Goal: Check status: Check status

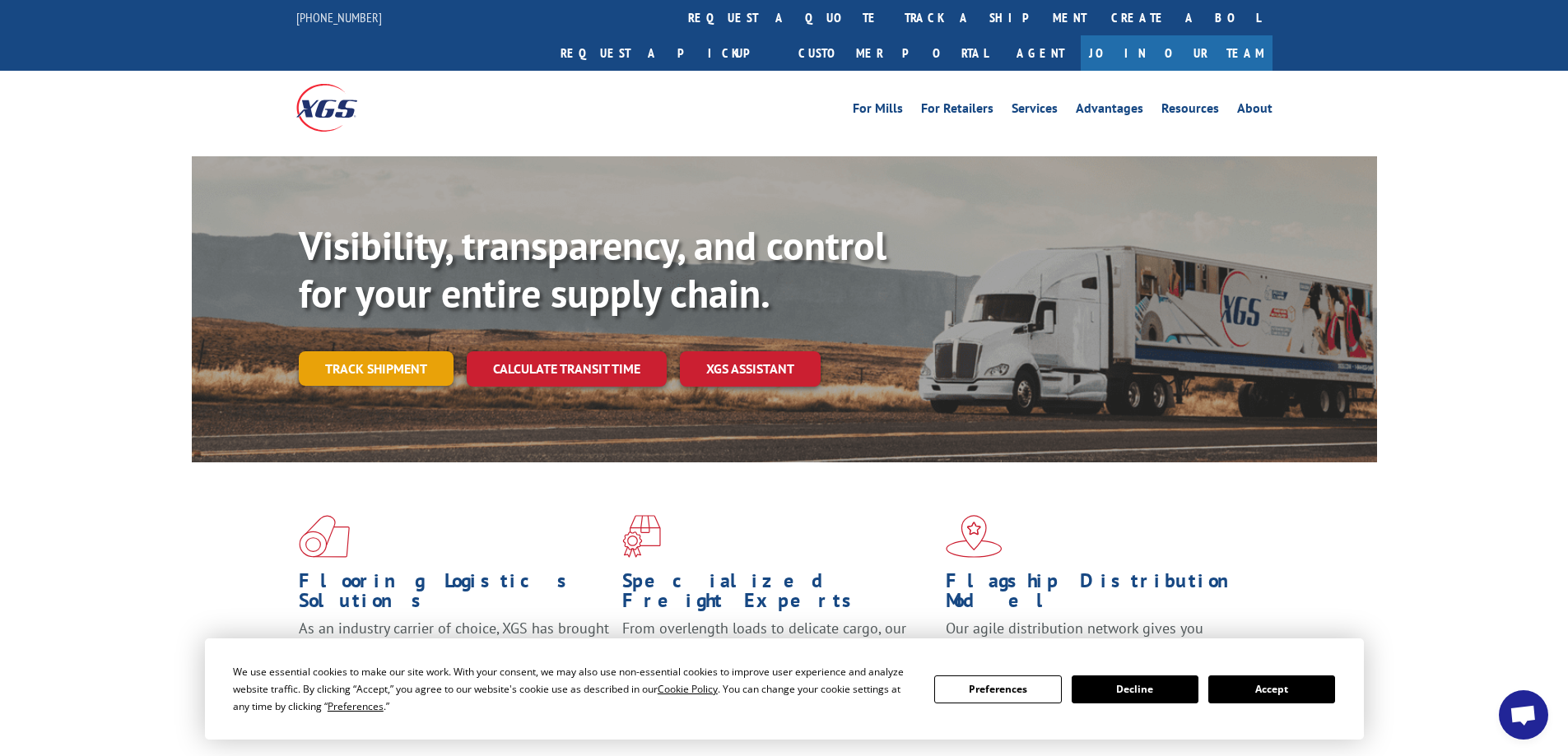
click at [390, 351] on link "Track shipment" at bounding box center [376, 368] width 154 height 35
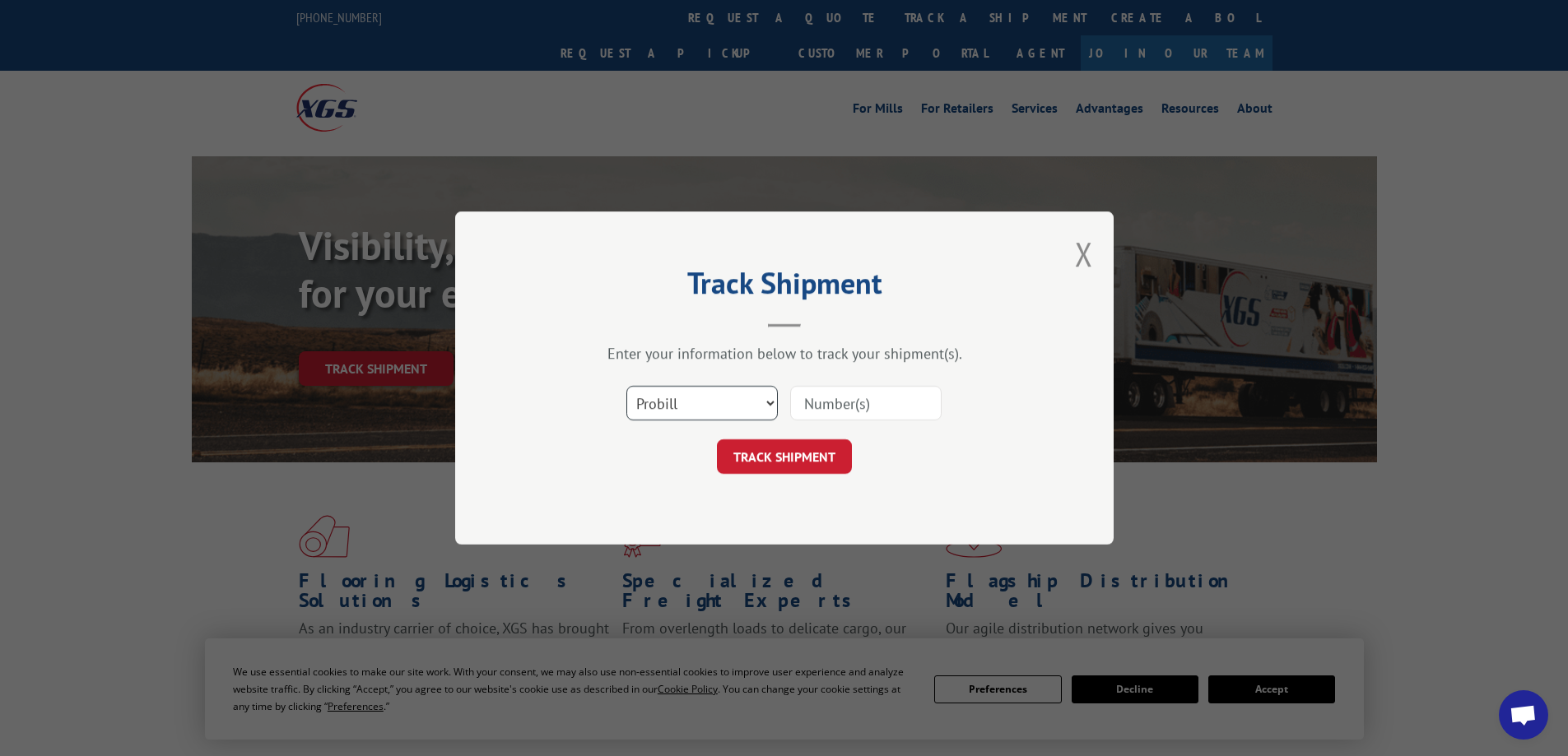
click at [708, 407] on select "Select category... Probill BOL PO" at bounding box center [702, 403] width 152 height 35
select select "bol"
click at [626, 386] on select "Select category... Probill BOL PO" at bounding box center [702, 403] width 152 height 35
click at [796, 408] on input at bounding box center [866, 403] width 152 height 35
type input "884508"
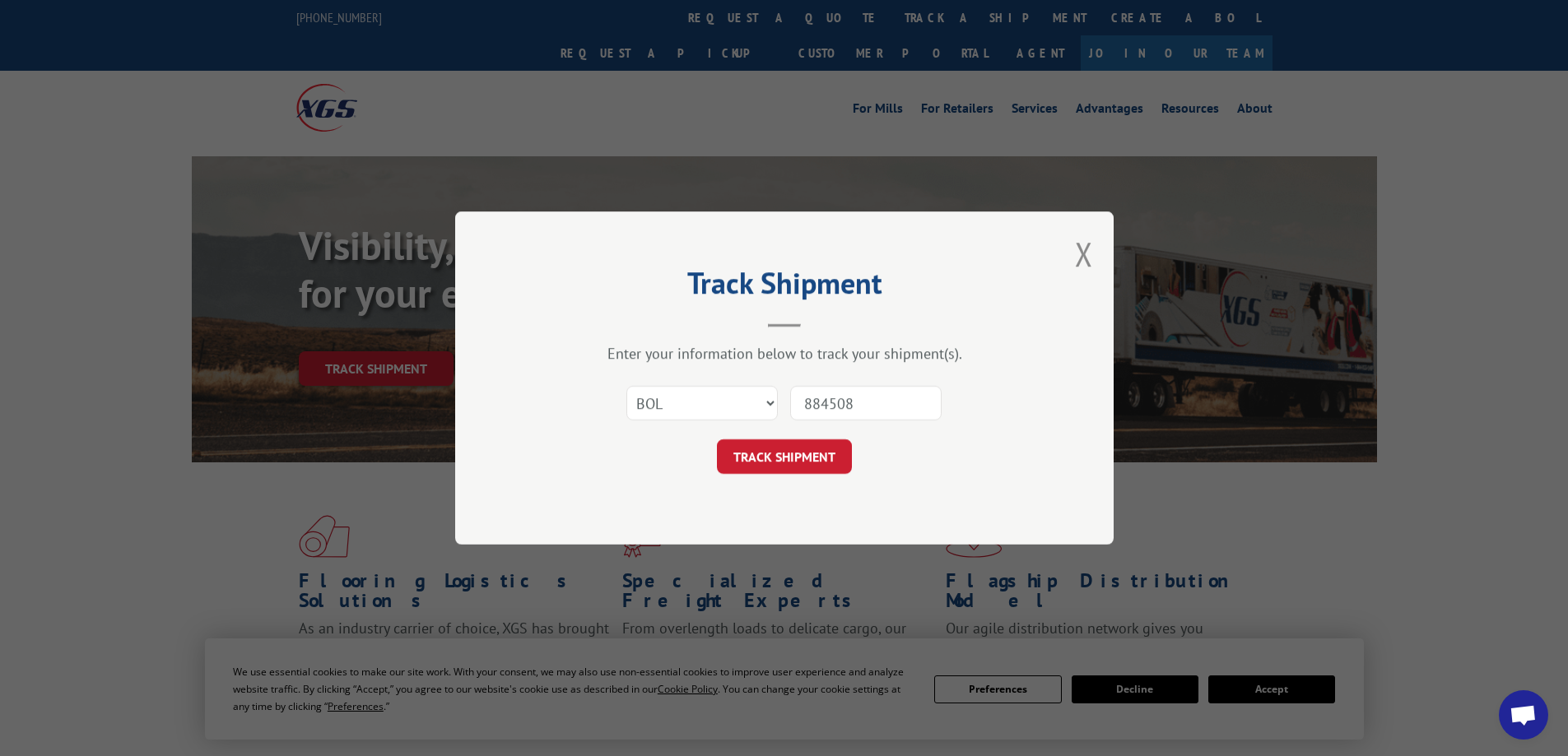
click button "TRACK SHIPMENT" at bounding box center [784, 456] width 135 height 35
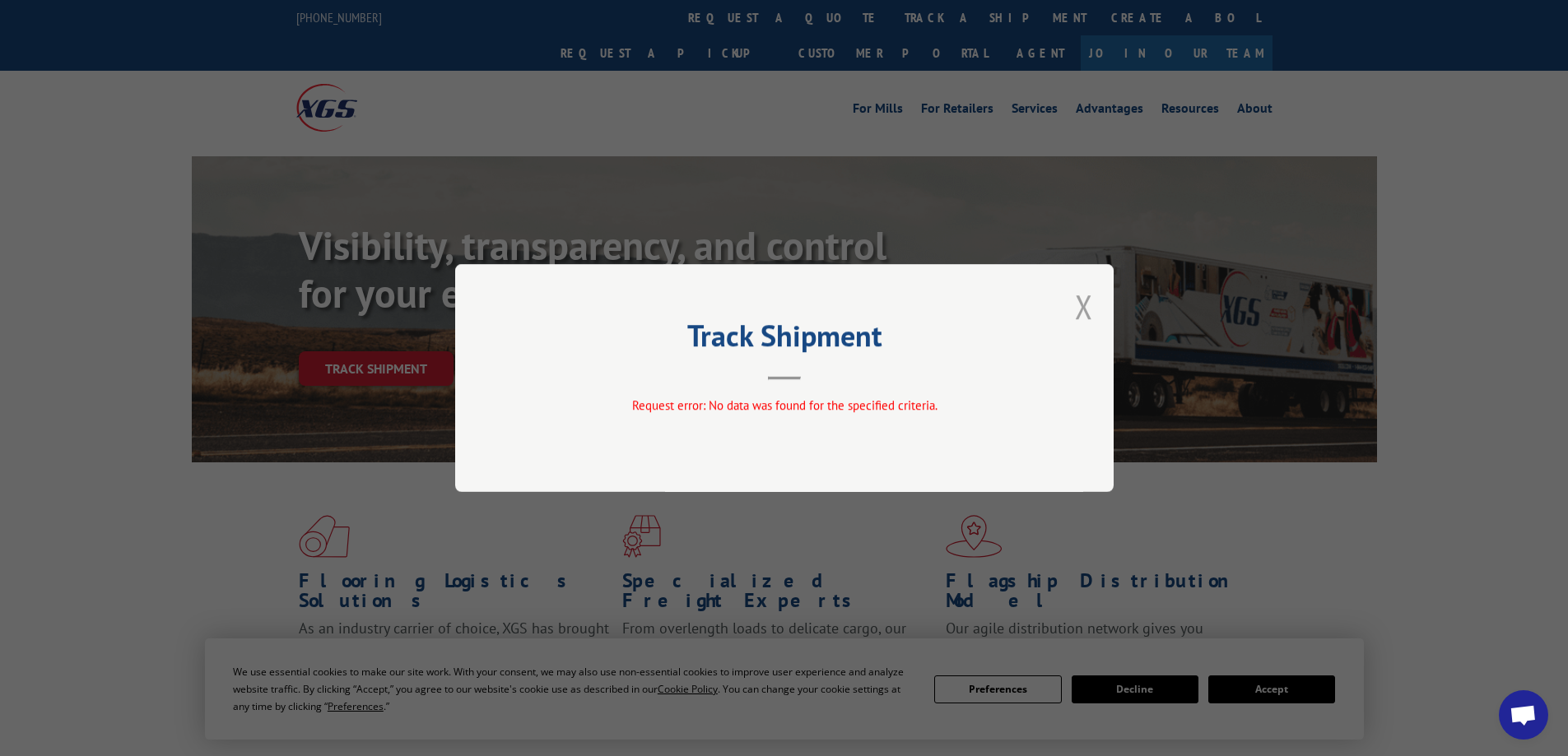
click at [1086, 301] on button "Close modal" at bounding box center [1084, 306] width 18 height 44
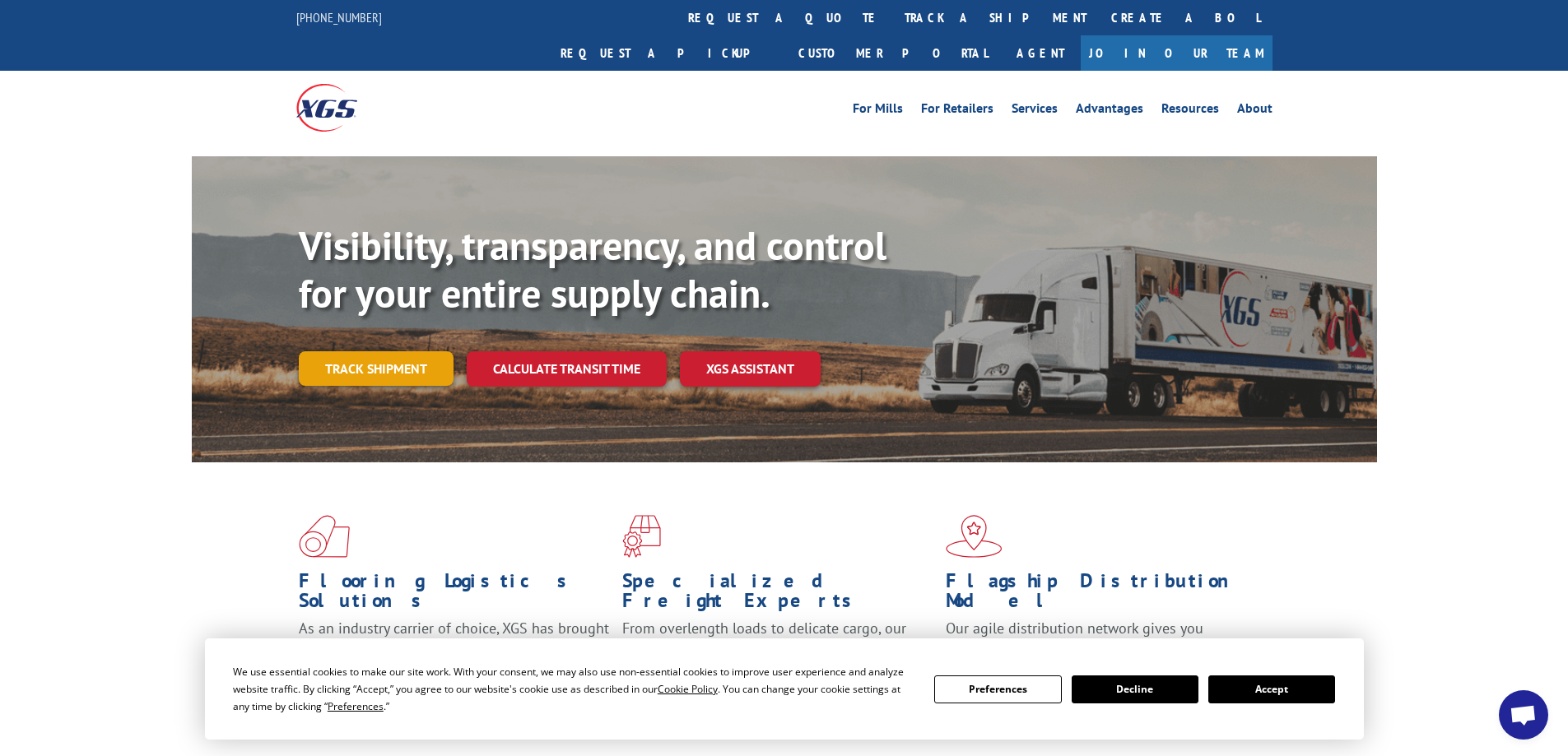
click at [410, 351] on link "Track shipment" at bounding box center [376, 368] width 154 height 35
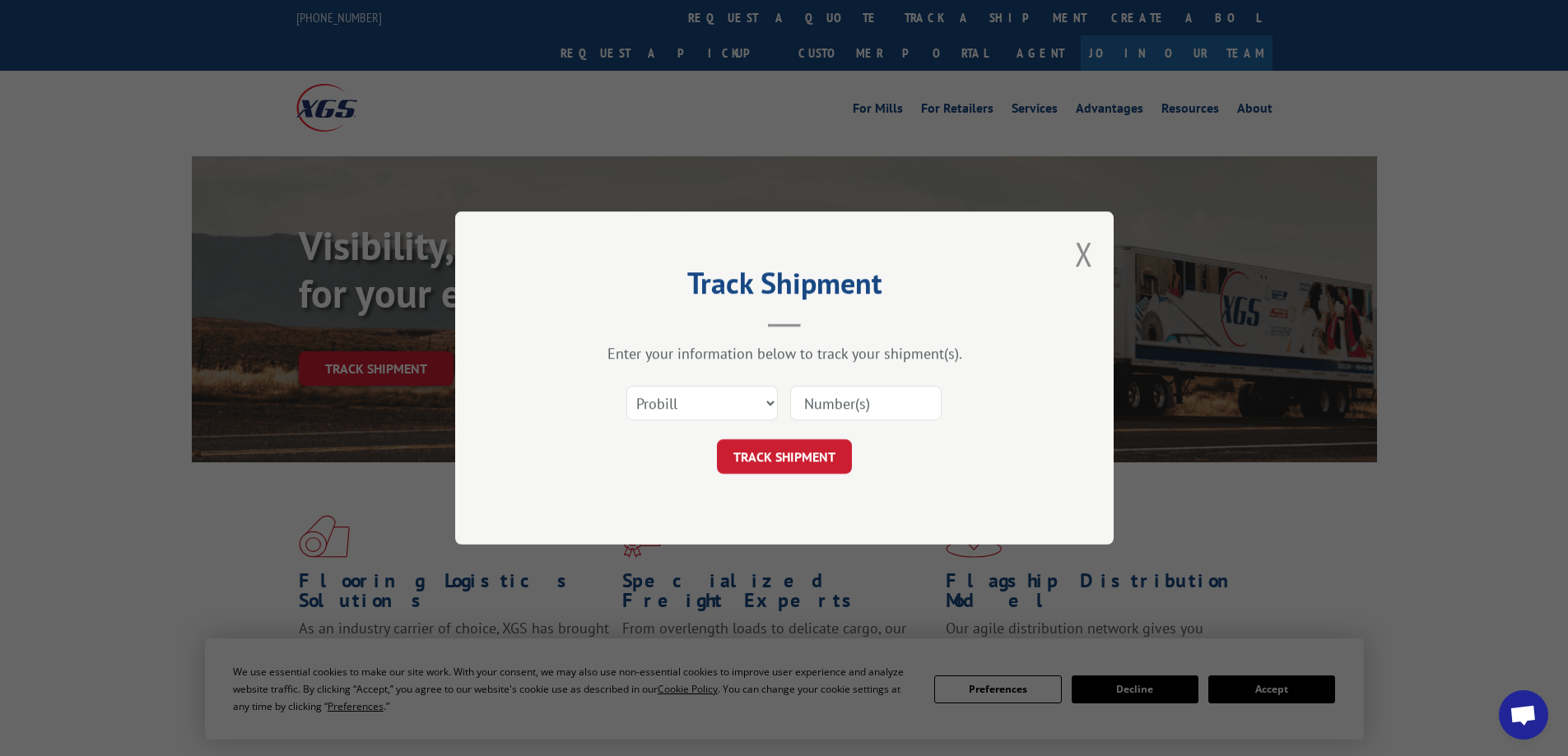
click at [842, 410] on input at bounding box center [866, 403] width 152 height 35
click at [684, 408] on select "Select category... Probill BOL PO" at bounding box center [702, 403] width 152 height 35
select select "bol"
click at [626, 386] on select "Select category... Probill BOL PO" at bounding box center [702, 403] width 152 height 35
click at [857, 403] on input at bounding box center [866, 403] width 152 height 35
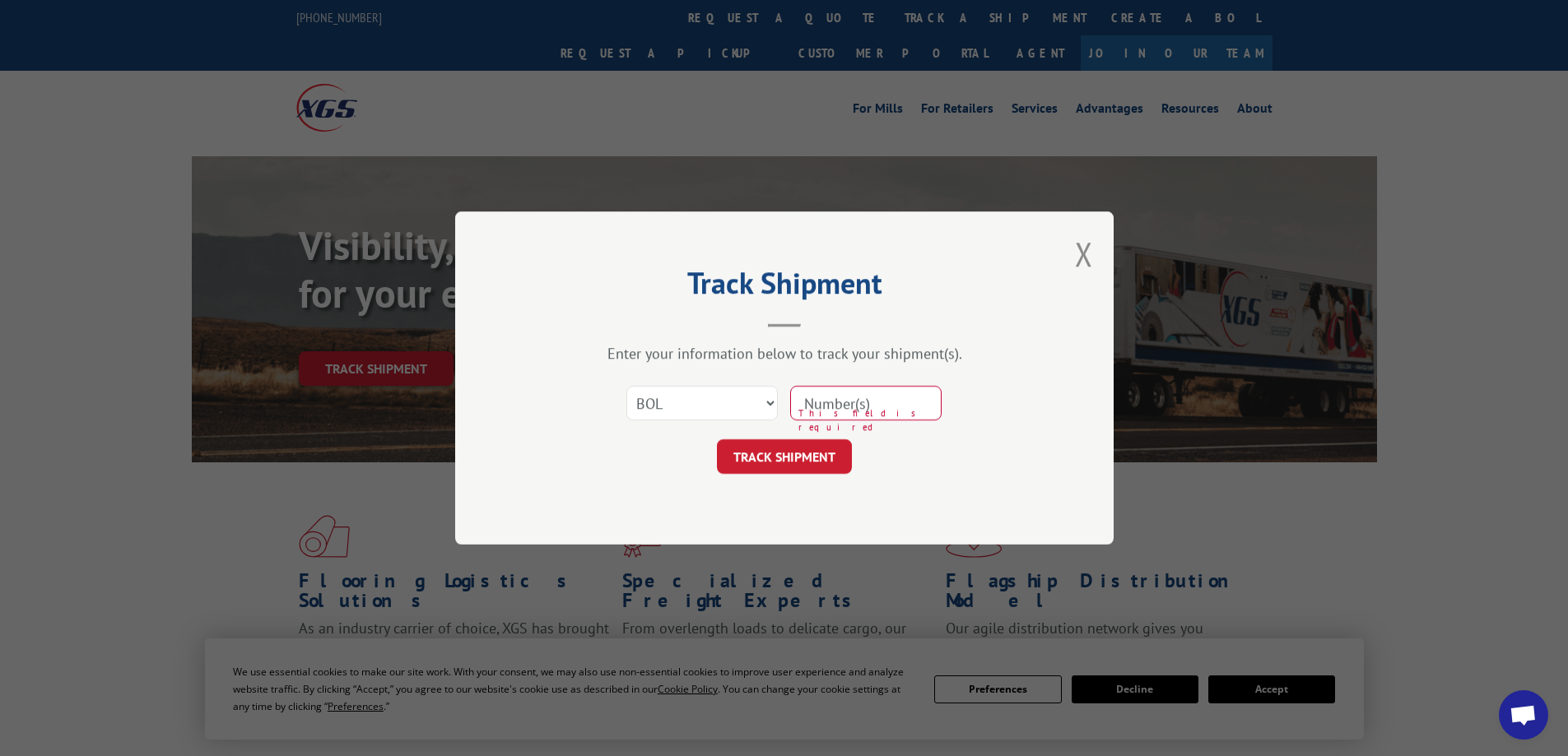
type input "5"
type input "884939"
click at [780, 457] on button "TRACK SHIPMENT" at bounding box center [784, 456] width 135 height 35
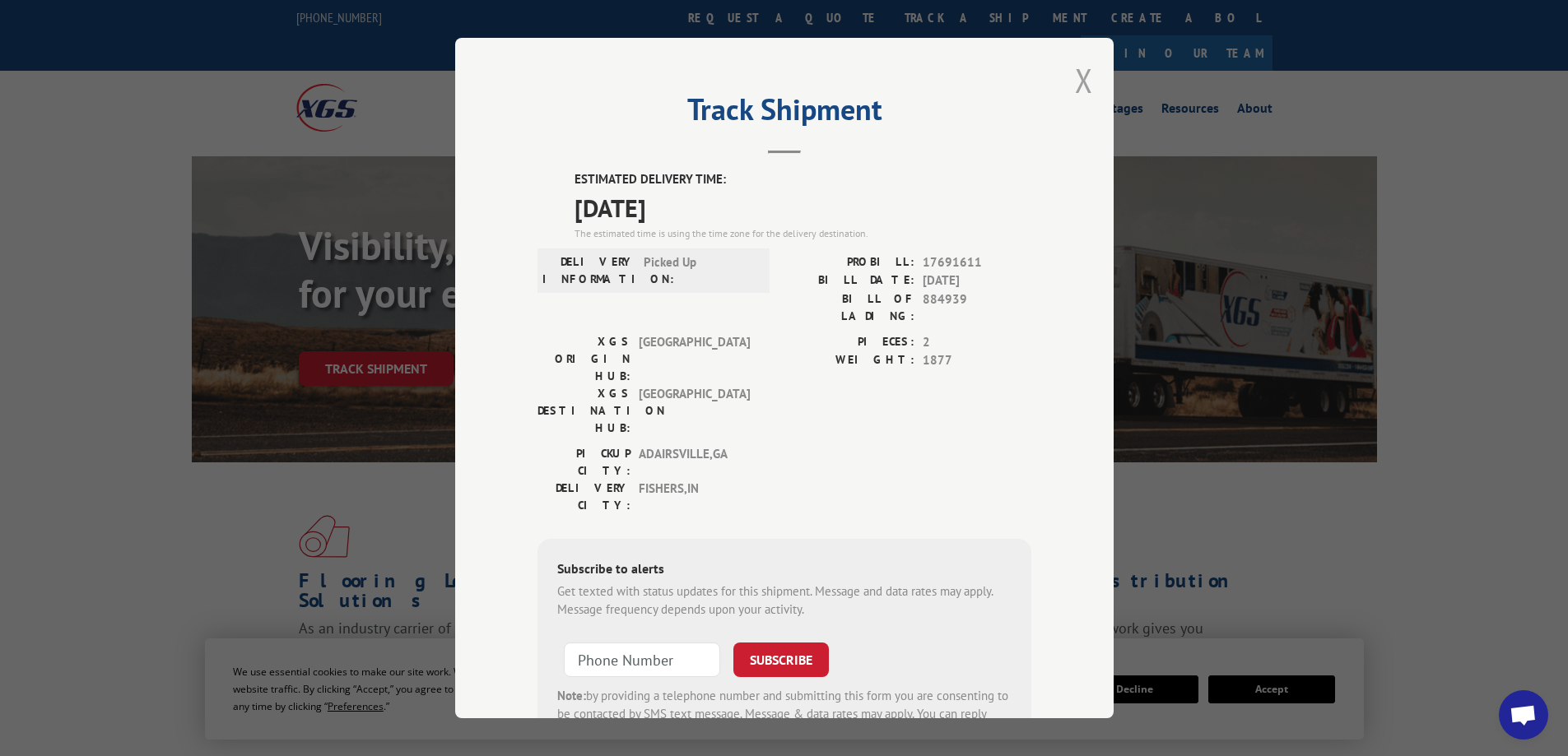
click at [1078, 87] on button "Close modal" at bounding box center [1084, 79] width 18 height 44
